Goal: Find specific page/section: Find specific page/section

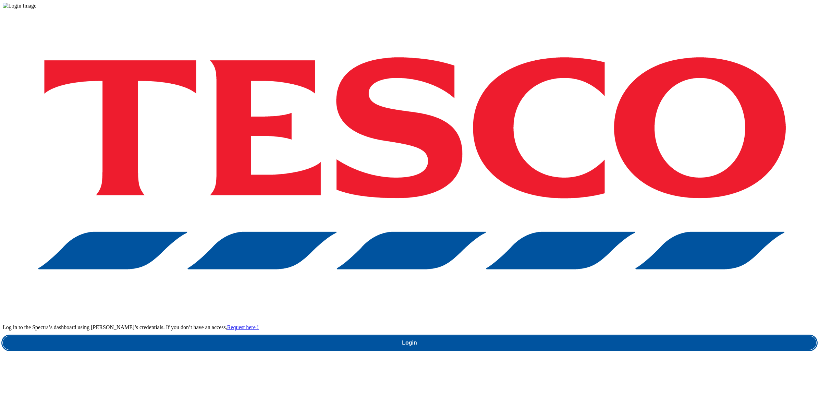
click at [612, 336] on link "Login" at bounding box center [410, 343] width 814 height 14
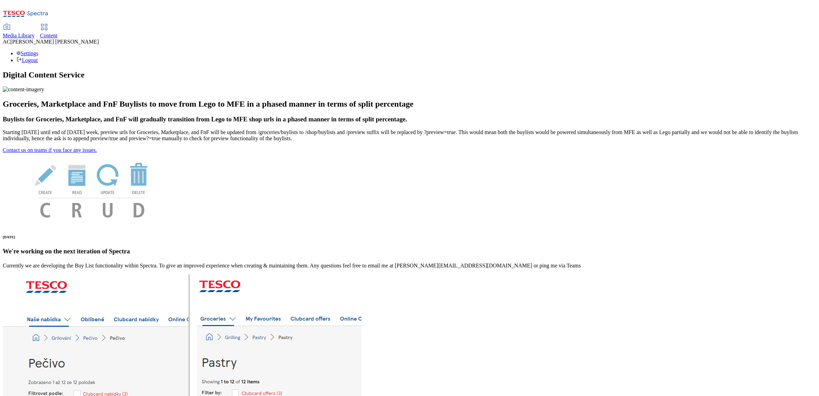
click at [58, 33] on span "Content" at bounding box center [48, 36] width 17 height 6
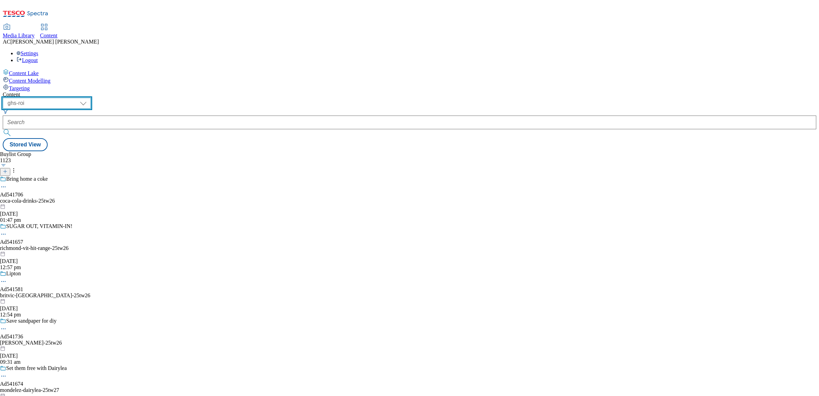
click at [91, 98] on select "ghs-roi ghs-[GEOGRAPHIC_DATA]" at bounding box center [47, 103] width 88 height 11
select select "ghs-[GEOGRAPHIC_DATA]"
click at [89, 98] on select "ghs-roi ghs-[GEOGRAPHIC_DATA]" at bounding box center [47, 103] width 88 height 11
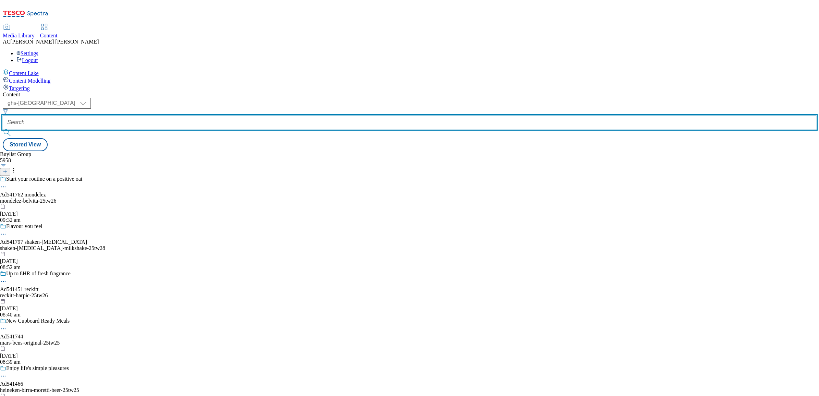
click at [166, 115] on input "text" at bounding box center [410, 122] width 814 height 14
